Goal: Navigation & Orientation: Find specific page/section

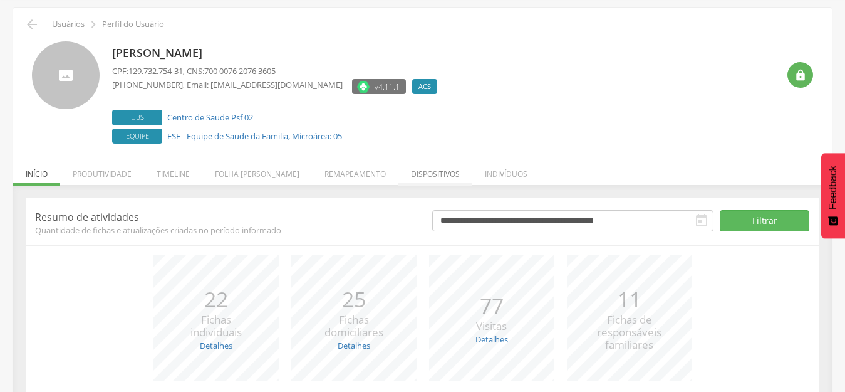
scroll to position [63, 0]
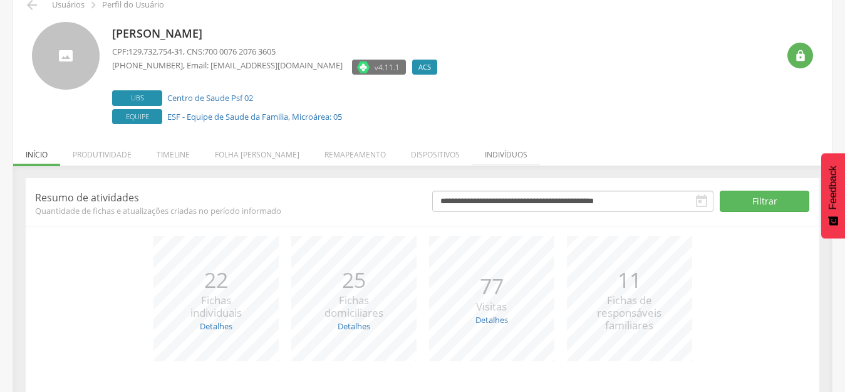
click at [483, 154] on li "Indivíduos" at bounding box center [506, 151] width 68 height 29
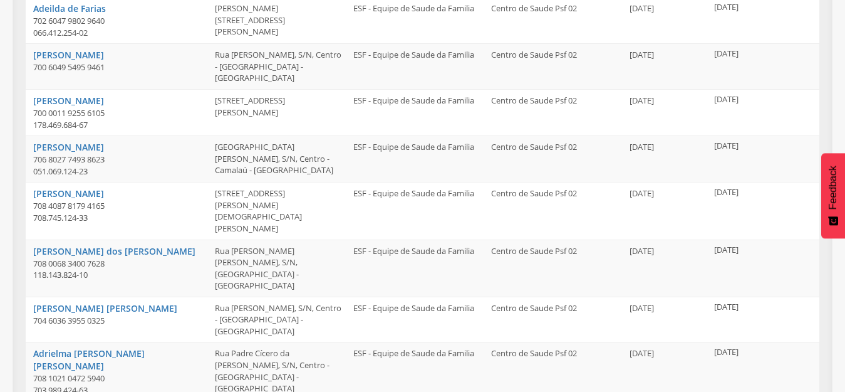
scroll to position [376, 0]
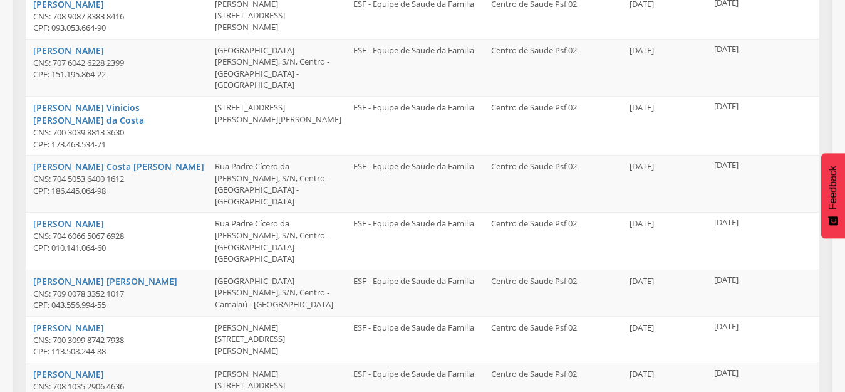
scroll to position [422, 0]
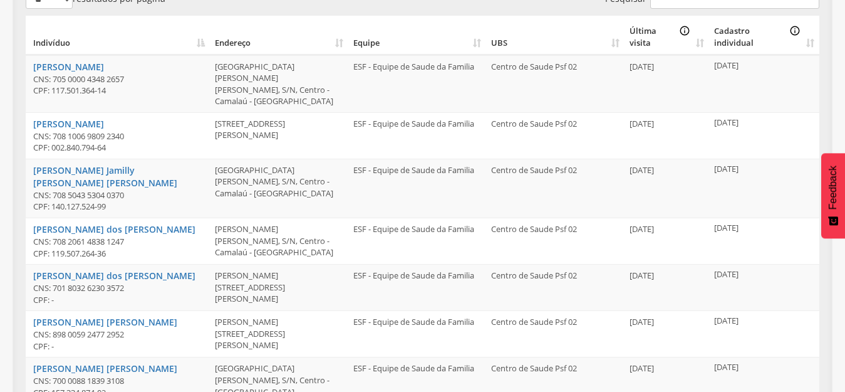
scroll to position [313, 0]
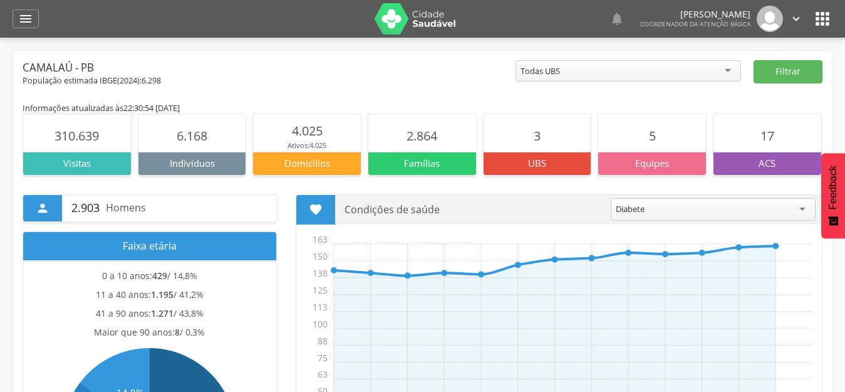
click at [818, 18] on icon "" at bounding box center [823, 19] width 20 height 20
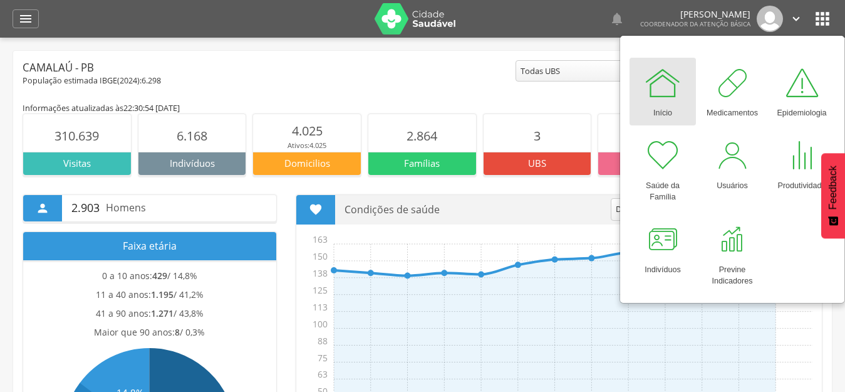
click at [791, 18] on icon "" at bounding box center [796, 19] width 14 height 14
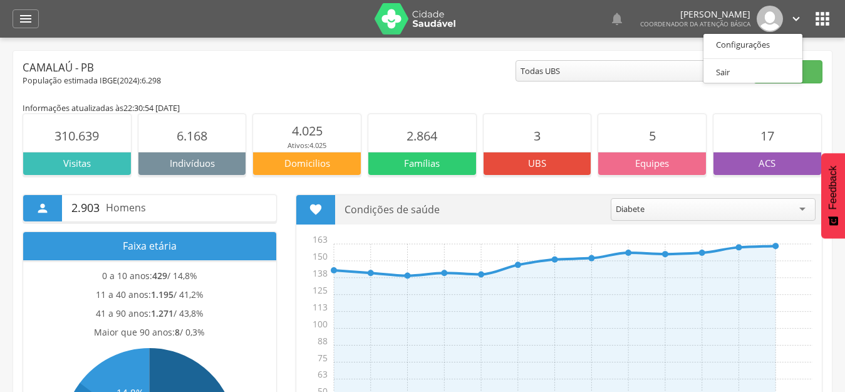
click at [791, 18] on icon "" at bounding box center [796, 19] width 14 height 14
click at [831, 19] on icon "" at bounding box center [823, 19] width 20 height 20
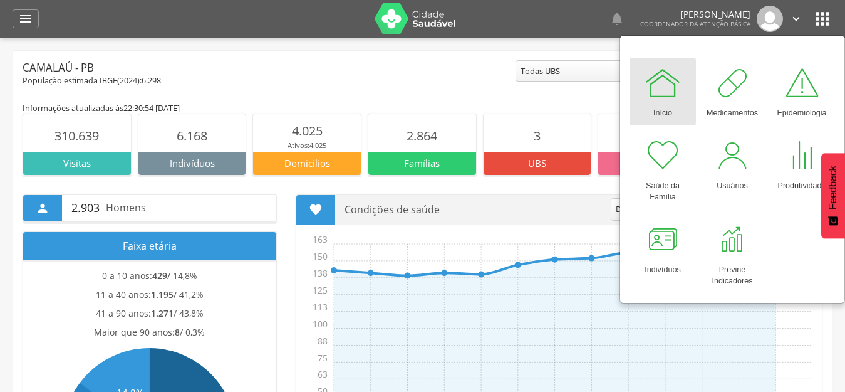
click at [556, 103] on div "Informações atualizadas às 22:30:54 [DATE]" at bounding box center [423, 107] width 800 height 11
